Goal: Task Accomplishment & Management: Complete application form

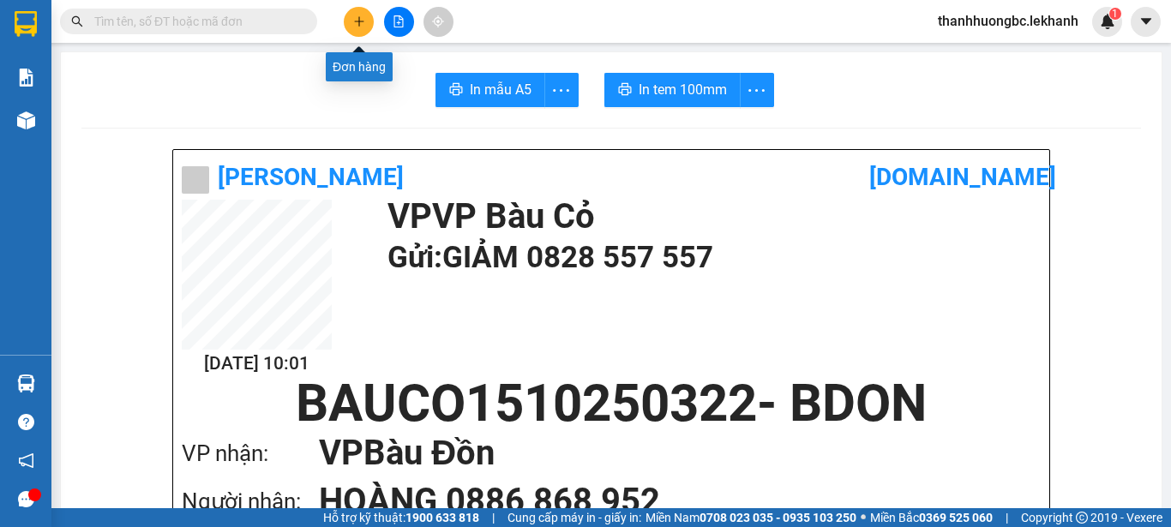
click at [360, 32] on button at bounding box center [359, 22] width 30 height 30
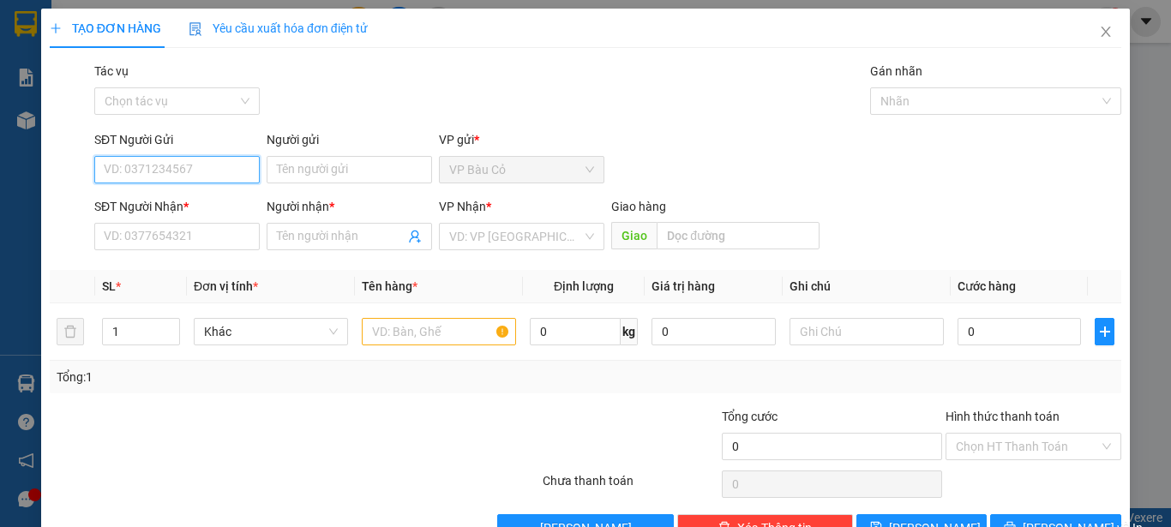
click at [189, 176] on input "SĐT Người Gửi" at bounding box center [176, 169] width 165 height 27
click at [195, 167] on input "SĐT Người Gửi" at bounding box center [176, 169] width 165 height 27
type input "0988538186"
click at [176, 195] on div "0988538186 - lái" at bounding box center [175, 204] width 143 height 19
type input "lái"
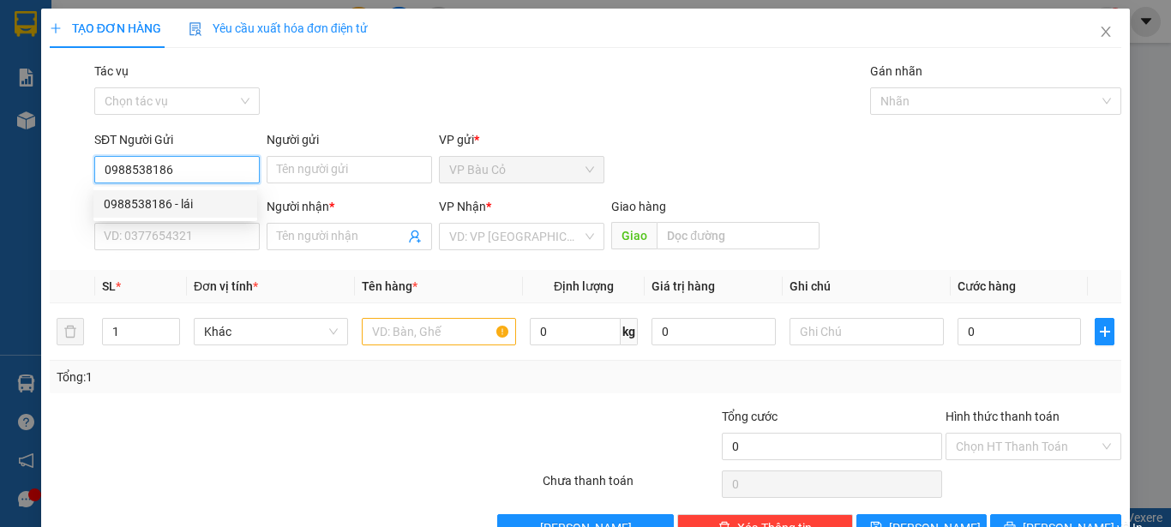
type input "0376311448"
type input "LÁI"
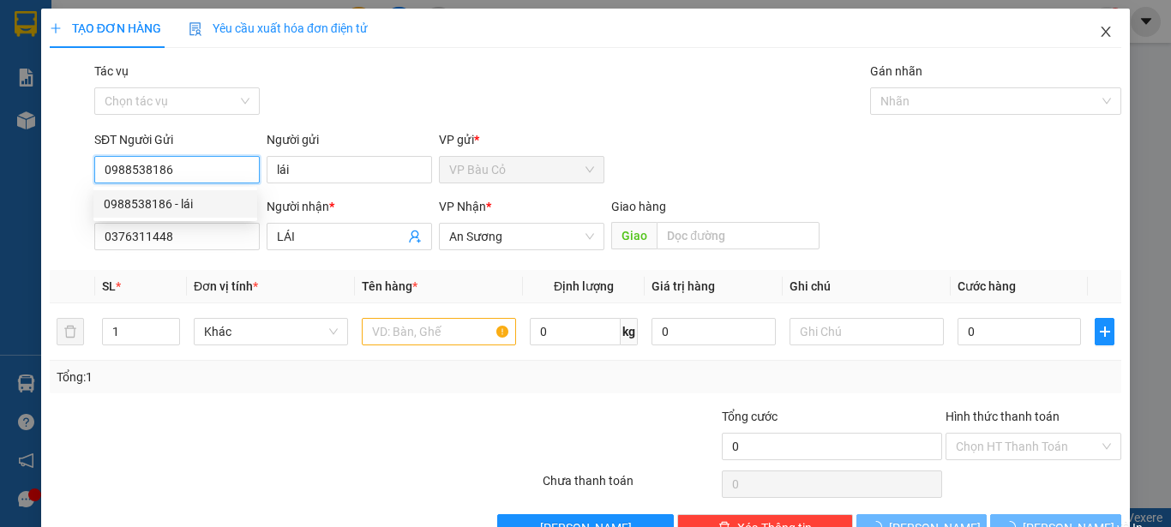
type input "30.000"
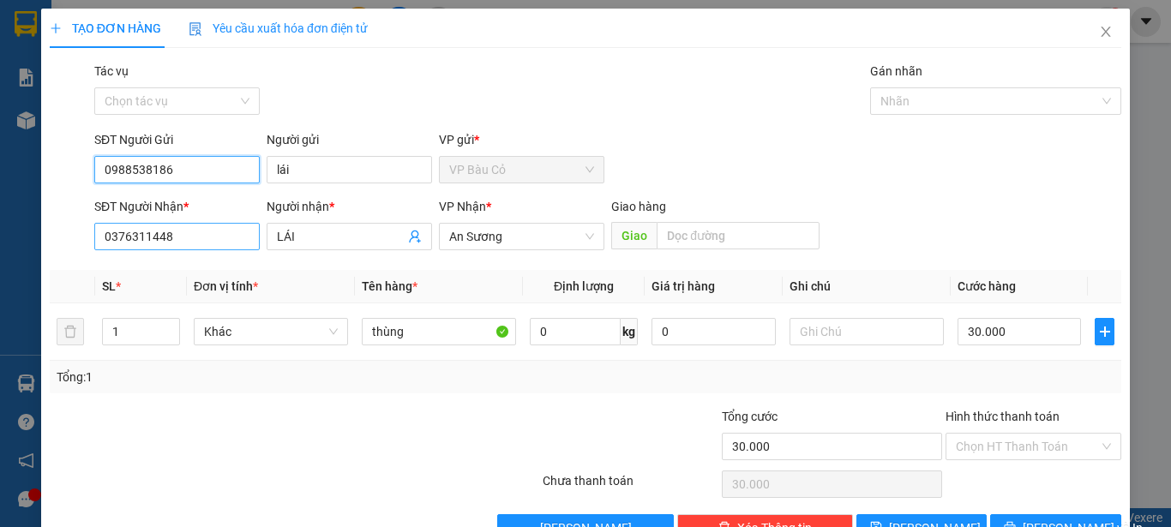
type input "0988538186"
click at [190, 227] on input "0376311448" at bounding box center [176, 236] width 165 height 27
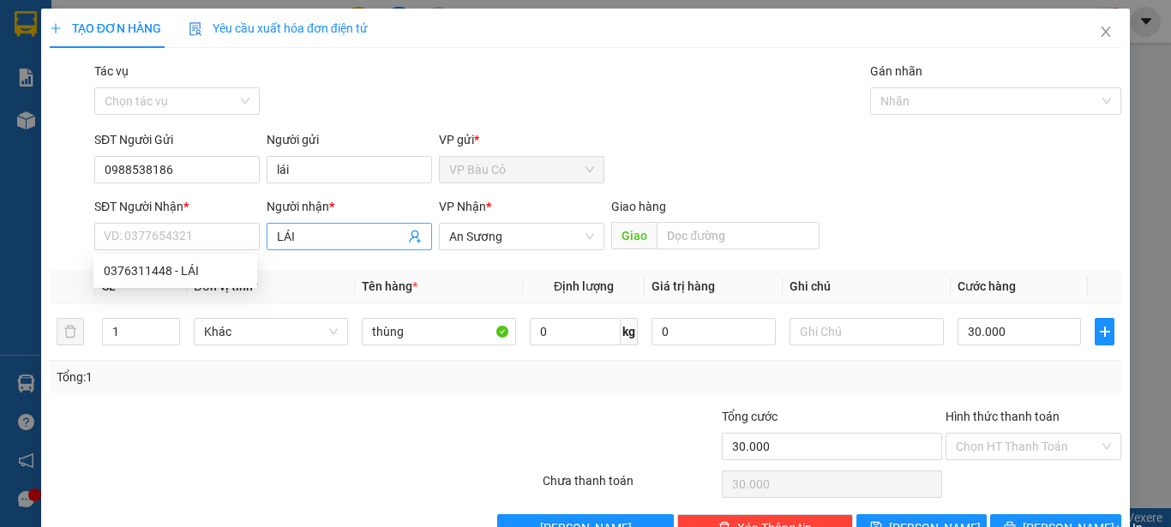
click at [296, 226] on span "LÁI" at bounding box center [349, 236] width 165 height 27
click at [297, 241] on input "LÁI" at bounding box center [341, 236] width 128 height 19
click at [298, 241] on input "LÁI" at bounding box center [341, 236] width 128 height 19
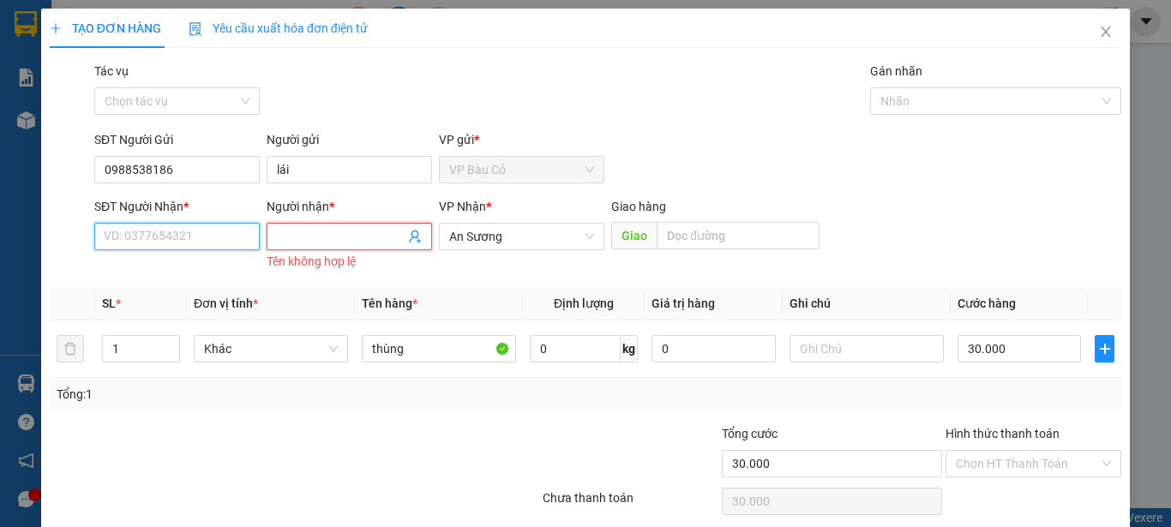
click at [186, 234] on input "SĐT Người Nhận *" at bounding box center [176, 236] width 165 height 27
click at [214, 234] on input "SĐT Người Nhận *" at bounding box center [176, 236] width 165 height 27
click at [193, 265] on div "0376311448 - LÁI" at bounding box center [175, 270] width 143 height 19
type input "0376311448"
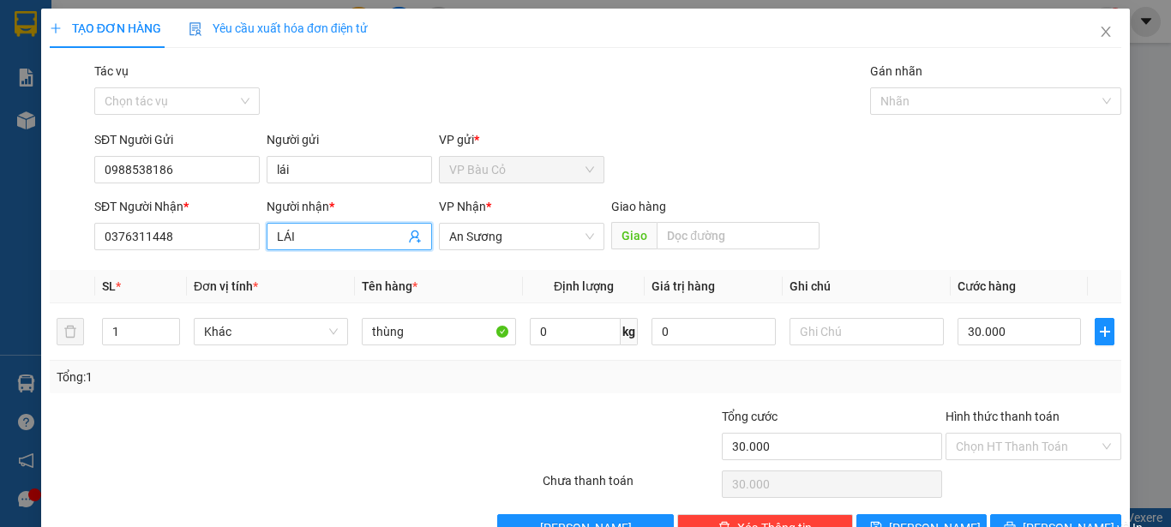
click at [273, 237] on span "LÁI" at bounding box center [349, 236] width 165 height 27
drag, startPoint x: 273, startPoint y: 237, endPoint x: 321, endPoint y: 230, distance: 48.6
click at [321, 230] on input "LÁI" at bounding box center [341, 236] width 128 height 19
type input "[PERSON_NAME]"
click at [999, 328] on input "30.000" at bounding box center [1018, 331] width 123 height 27
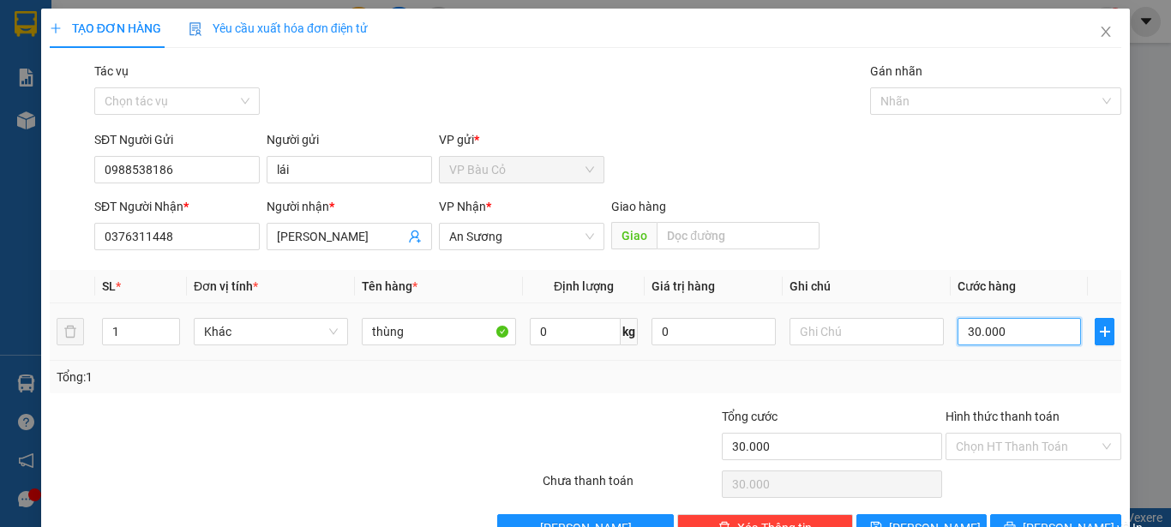
type input "4"
type input "40"
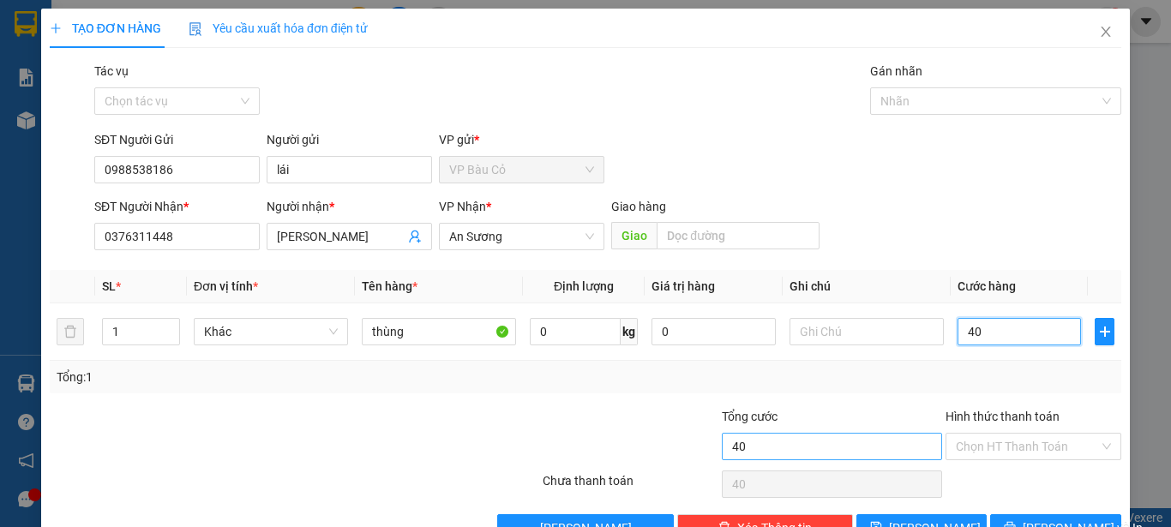
type input "40"
type input "40.000"
click at [901, 451] on input "40.000" at bounding box center [832, 446] width 220 height 27
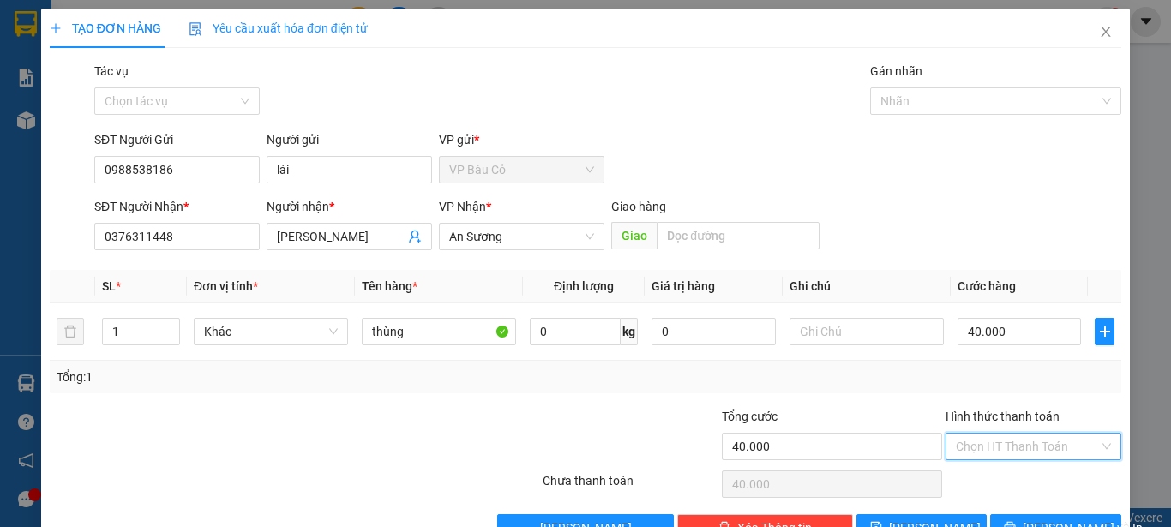
click at [967, 456] on input "Hình thức thanh toán" at bounding box center [1026, 447] width 143 height 26
click at [975, 481] on div "Tại văn phòng" at bounding box center [1021, 480] width 153 height 19
type input "0"
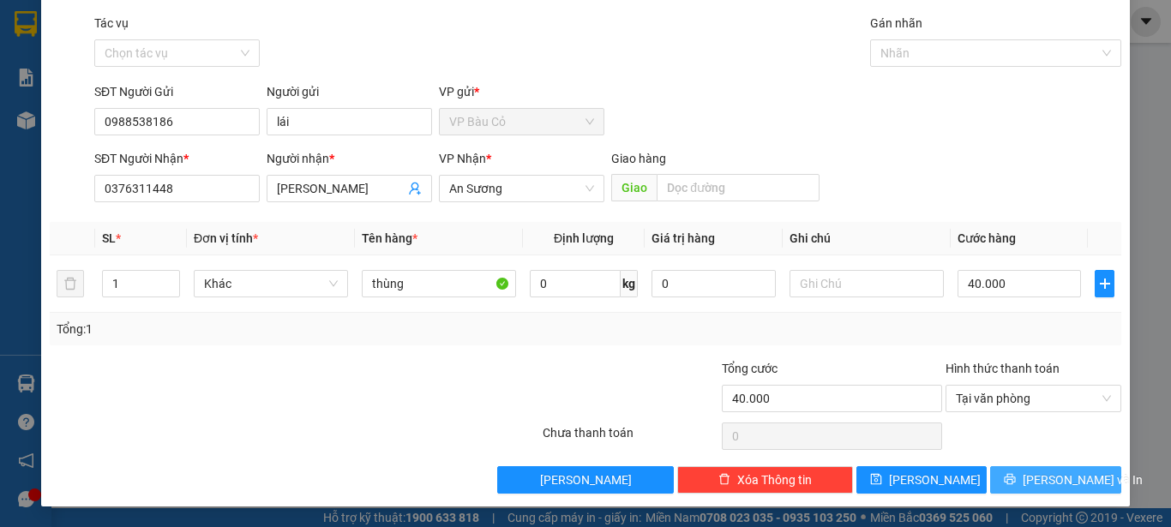
click at [1014, 471] on button "[PERSON_NAME] và In" at bounding box center [1055, 479] width 131 height 27
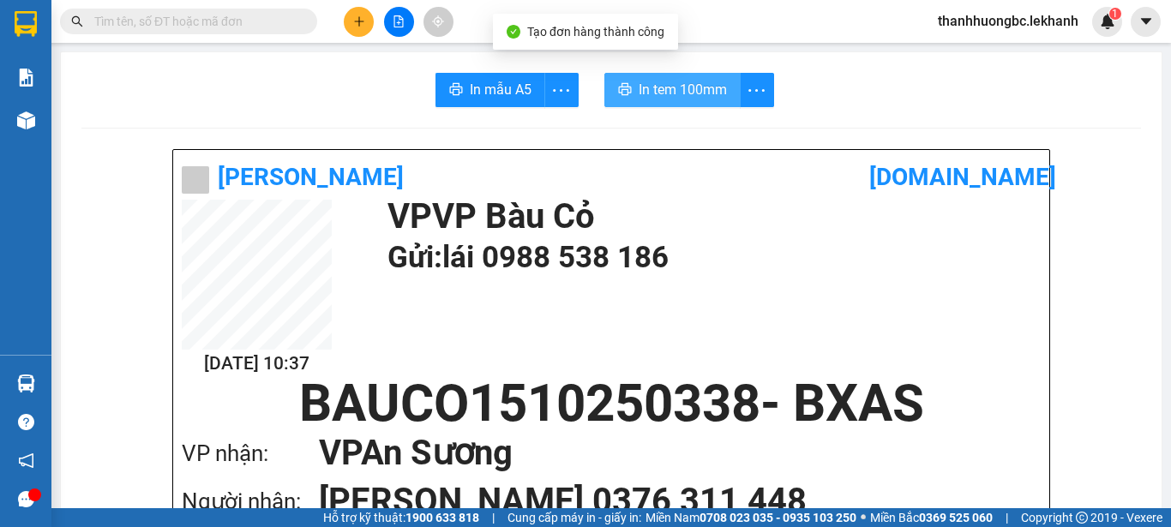
click at [660, 89] on span "In tem 100mm" at bounding box center [682, 89] width 88 height 21
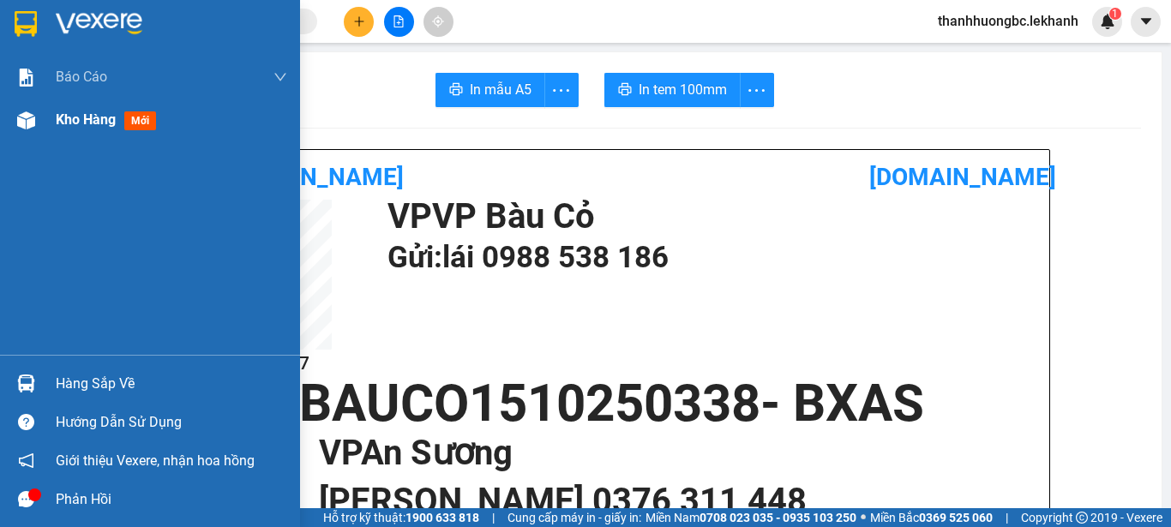
click at [75, 120] on span "Kho hàng" at bounding box center [86, 119] width 60 height 16
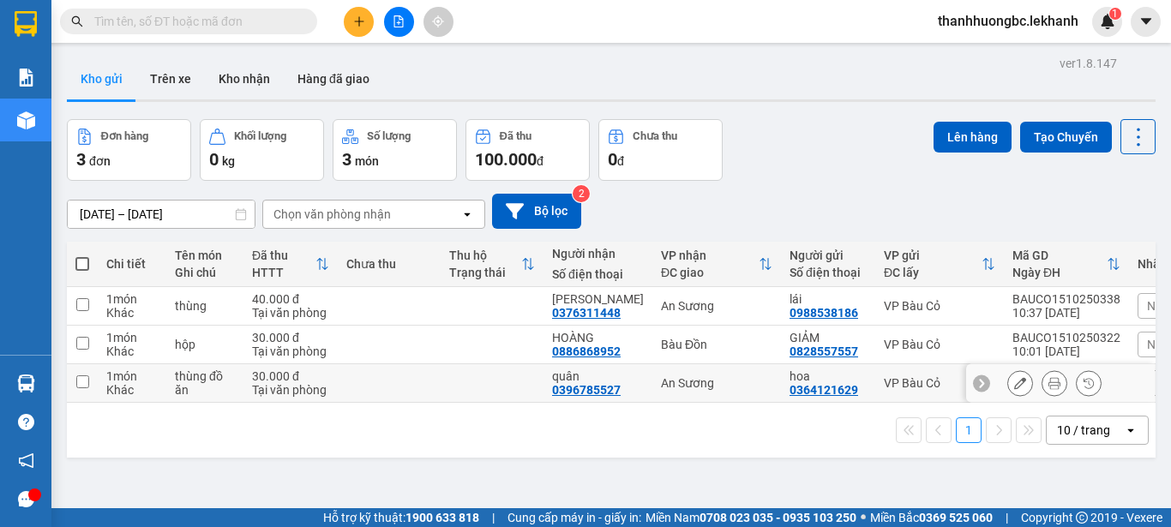
click at [1048, 377] on icon at bounding box center [1054, 383] width 12 height 12
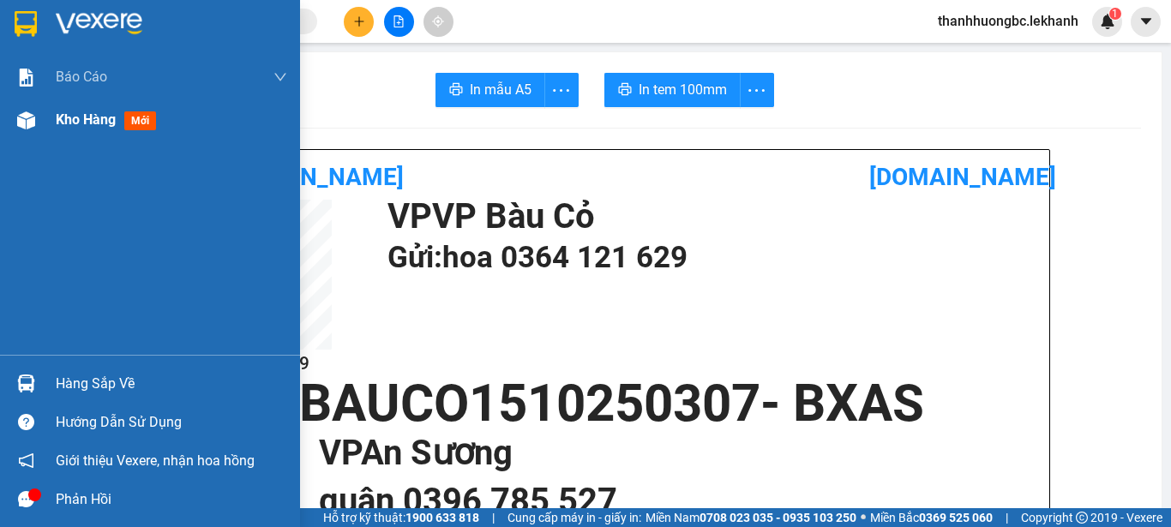
click at [57, 119] on span "Kho hàng" at bounding box center [86, 119] width 60 height 16
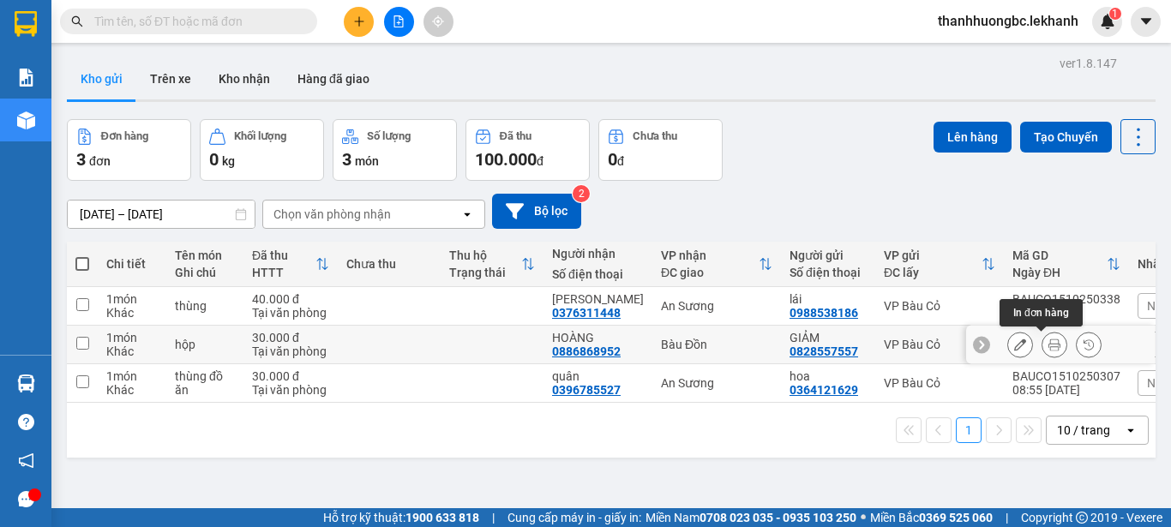
click at [1048, 338] on icon at bounding box center [1054, 344] width 12 height 12
